Goal: Task Accomplishment & Management: Manage account settings

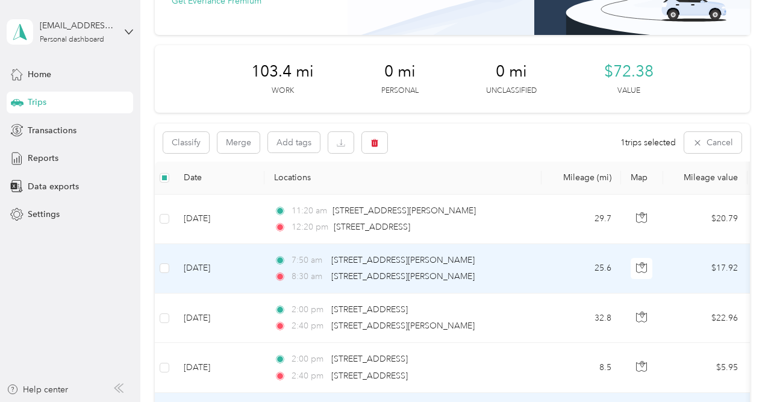
scroll to position [98, 0]
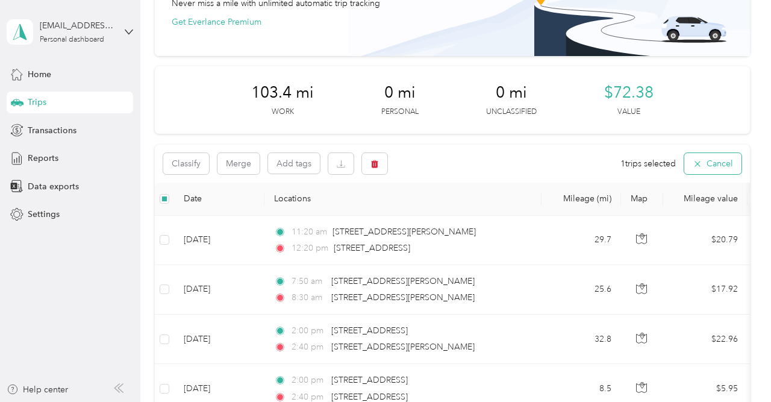
click at [711, 158] on button "Cancel" at bounding box center [712, 163] width 57 height 21
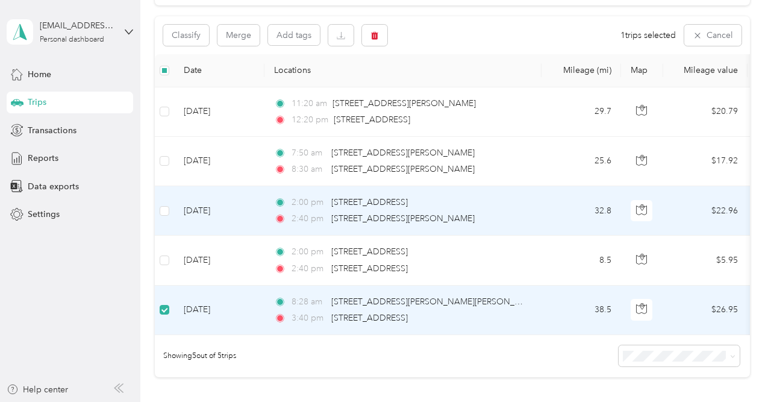
scroll to position [185, 0]
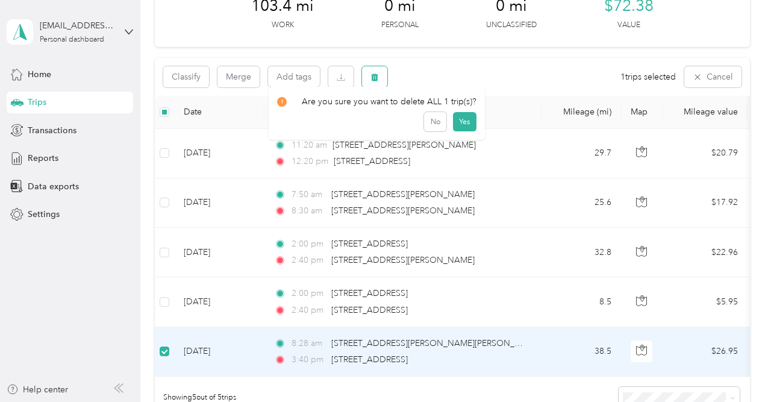
click at [378, 79] on icon "button" at bounding box center [374, 77] width 7 height 8
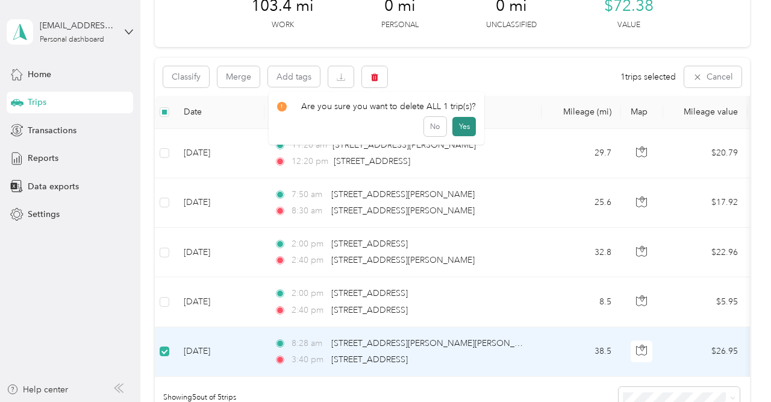
click at [461, 126] on button "Yes" at bounding box center [463, 126] width 23 height 19
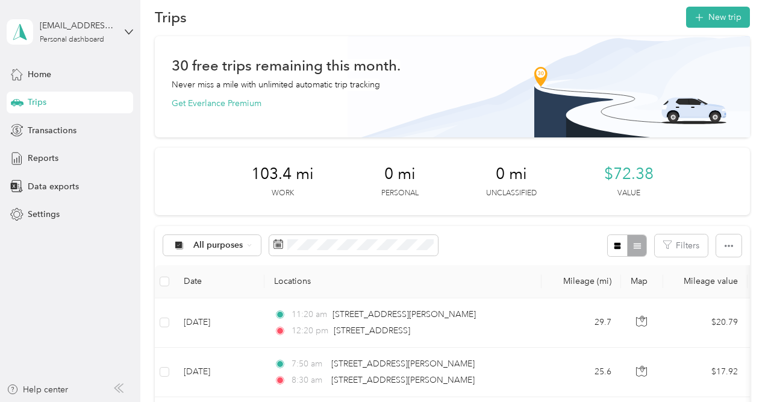
scroll to position [16, 0]
click at [58, 130] on span "Transactions" at bounding box center [52, 130] width 49 height 13
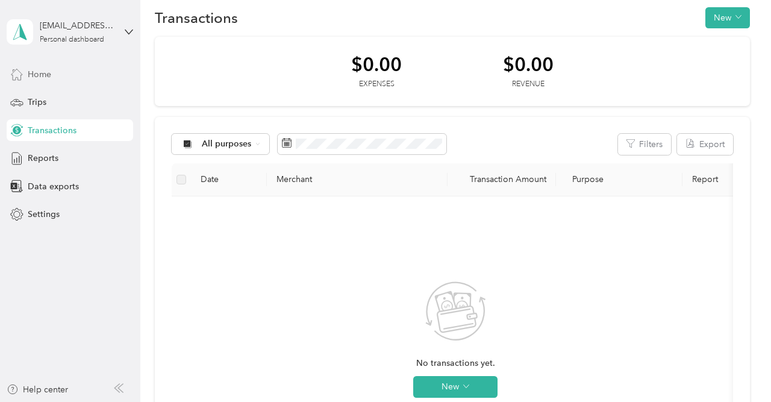
click at [48, 73] on span "Home" at bounding box center [39, 74] width 23 height 13
